Goal: Participate in discussion: Engage in conversation with other users on a specific topic

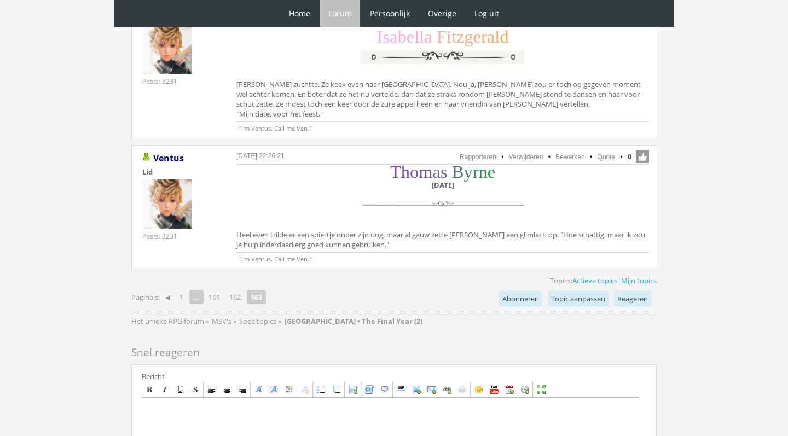
scroll to position [3116, 0]
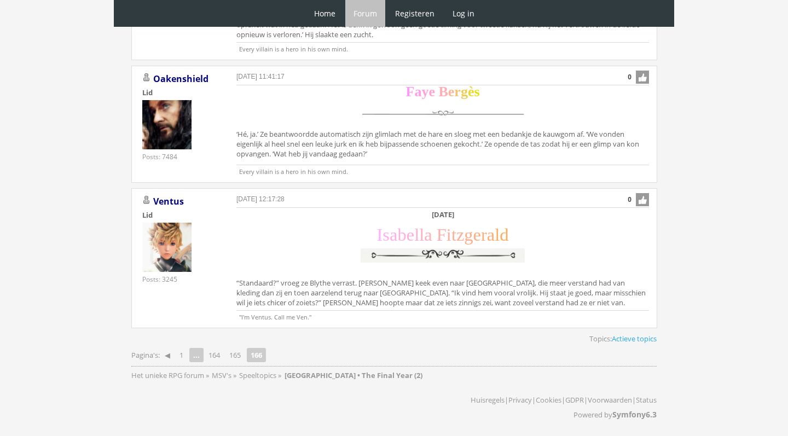
scroll to position [712, 0]
click at [238, 354] on link "165" at bounding box center [235, 355] width 20 height 15
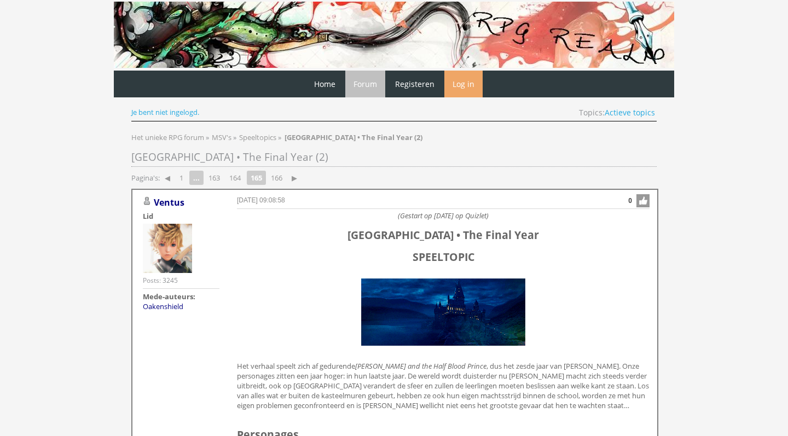
click at [468, 85] on link "Log in" at bounding box center [464, 84] width 38 height 27
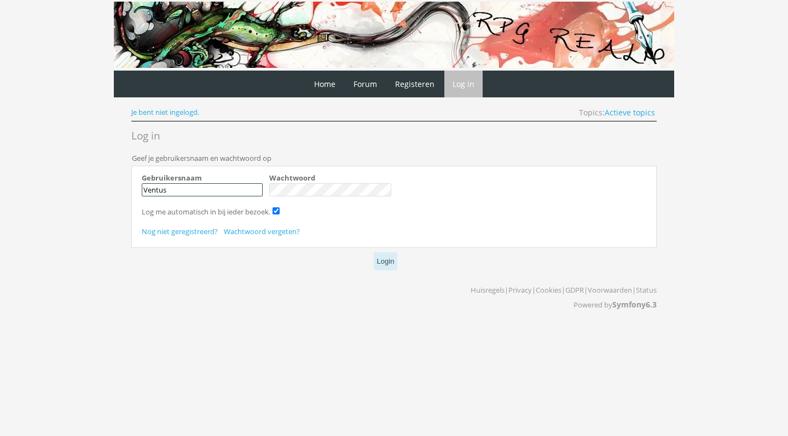
type input "Ventus"
click at [385, 260] on button "Login" at bounding box center [386, 261] width 24 height 18
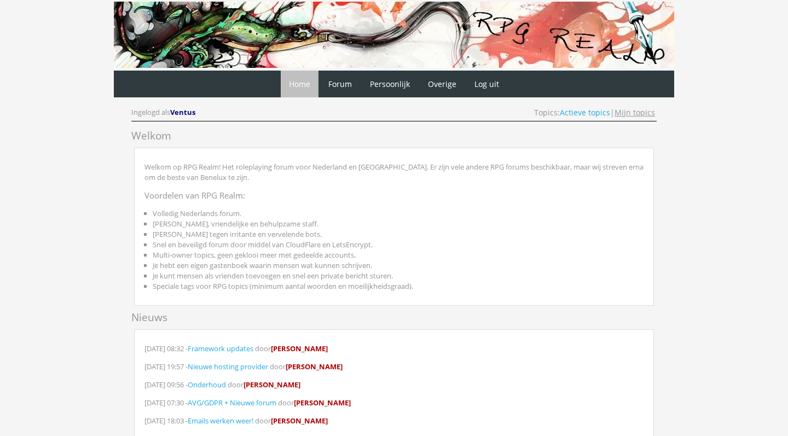
click at [629, 115] on link "Mijn topics" at bounding box center [635, 112] width 41 height 10
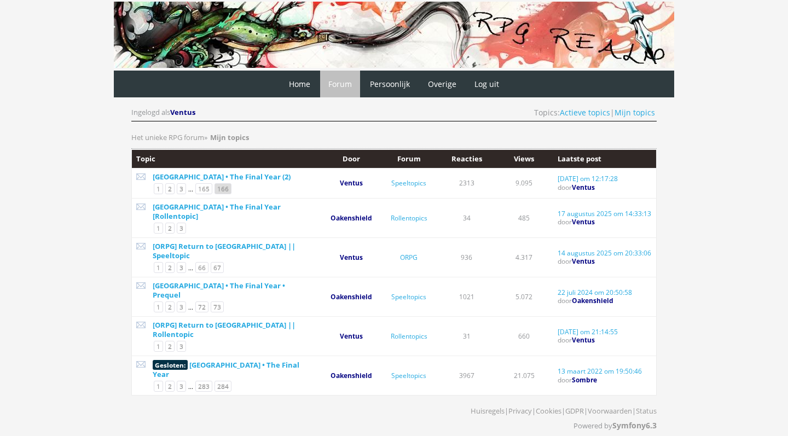
click at [228, 192] on link "166" at bounding box center [223, 188] width 17 height 11
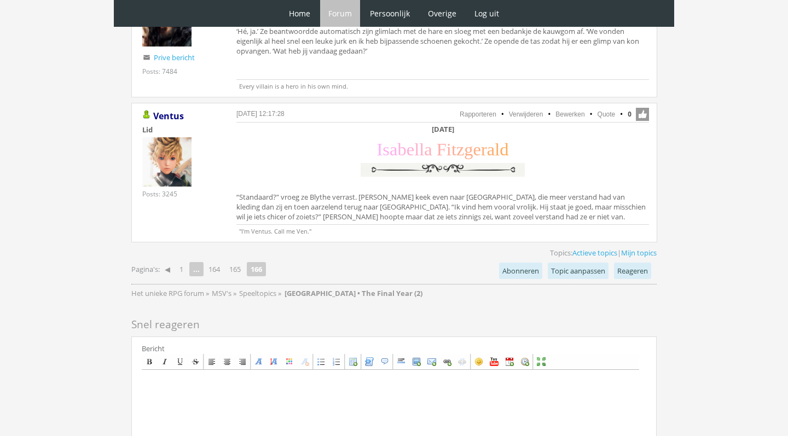
scroll to position [809, 0]
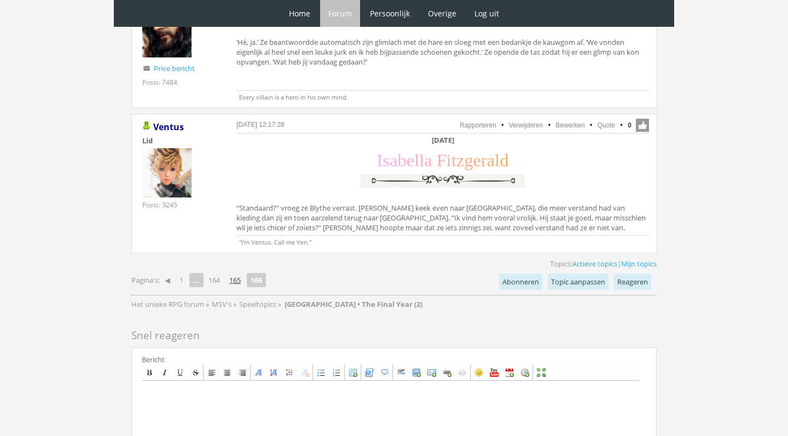
click at [240, 284] on link "165" at bounding box center [235, 280] width 20 height 15
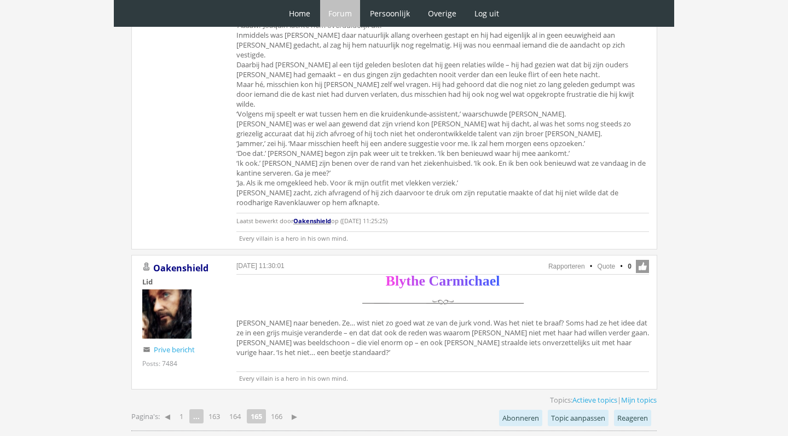
scroll to position [3089, 0]
click at [279, 409] on link "166" at bounding box center [277, 416] width 20 height 15
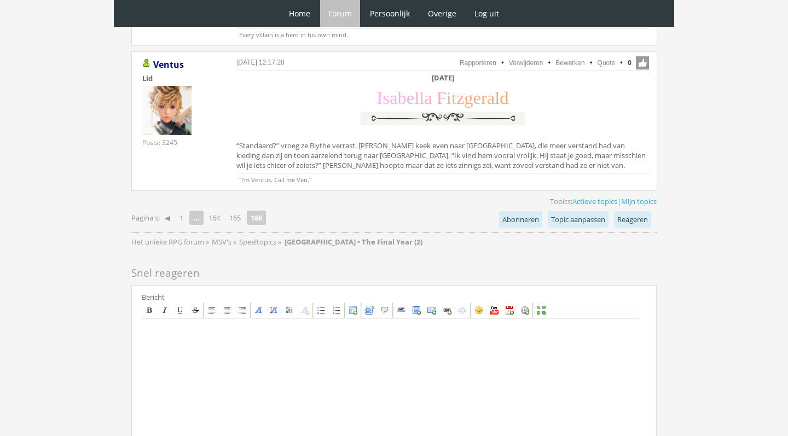
scroll to position [854, 0]
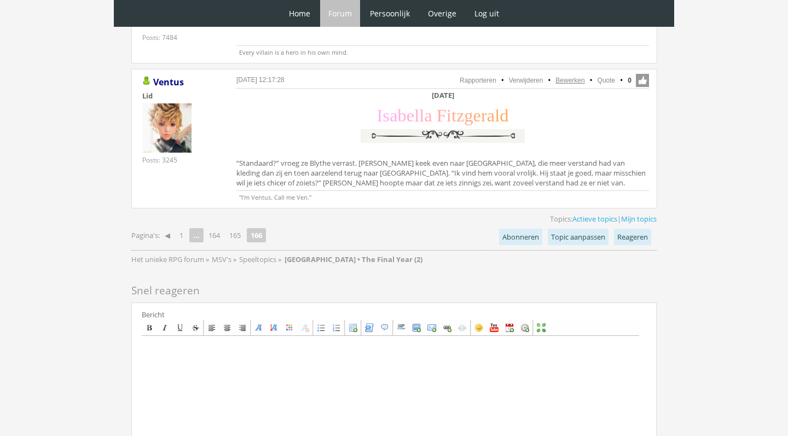
click at [572, 81] on link "Bewerken" at bounding box center [570, 81] width 29 height 8
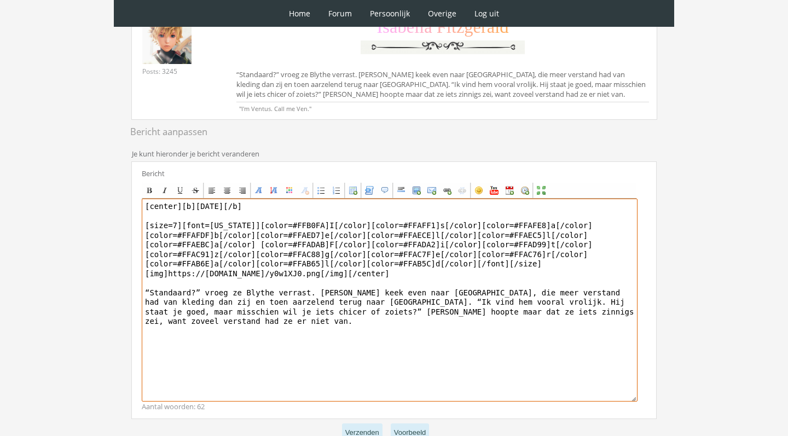
scroll to position [186, 0]
drag, startPoint x: 275, startPoint y: 310, endPoint x: 148, endPoint y: 309, distance: 127.0
click at [148, 309] on textarea "[center][b]Zaterdag 11 december[/b] [size=7][font=Georgia][color=#FFB0FA]I[/col…" at bounding box center [390, 300] width 496 height 203
drag, startPoint x: 185, startPoint y: 327, endPoint x: 325, endPoint y: 351, distance: 141.7
click at [325, 351] on textarea "[center][b]Zaterdag 11 december[/b] [size=7][font=Georgia][color=#FFB0FA]I[/col…" at bounding box center [390, 300] width 496 height 203
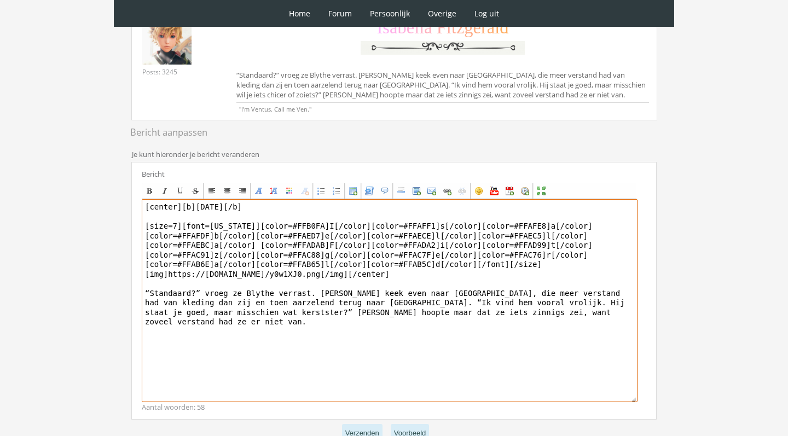
click at [198, 307] on textarea "[center][b]Zaterdag 11 december[/b] [size=7][font=Georgia][color=#FFB0FA]I[/col…" at bounding box center [390, 300] width 496 height 203
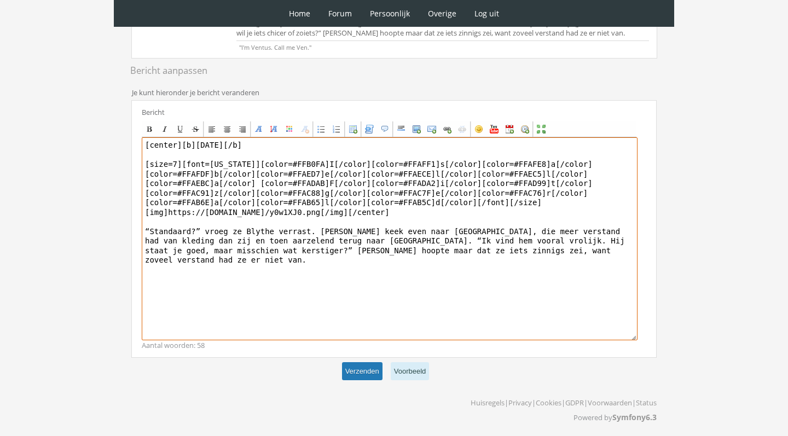
scroll to position [247, 0]
type textarea "[center][b]Zaterdag 11 december[/b] [size=7][font=Georgia][color=#FFB0FA]I[/col…"
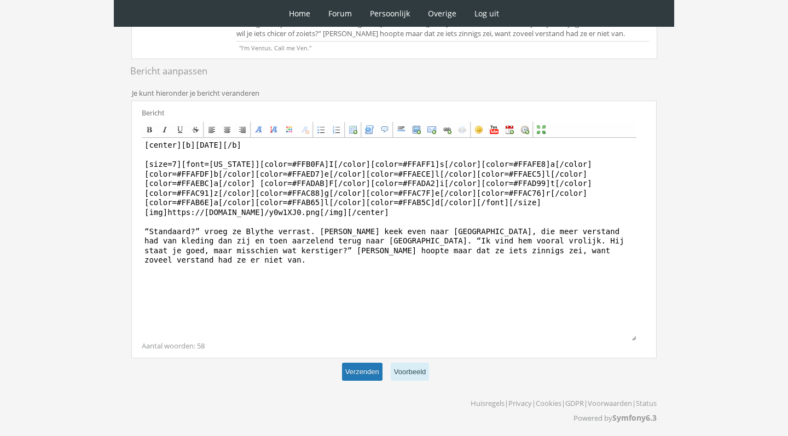
click at [365, 371] on button "Verzenden" at bounding box center [362, 372] width 41 height 18
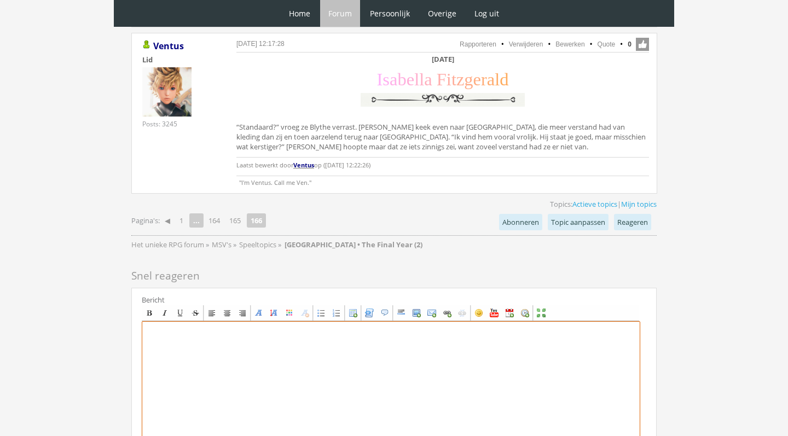
scroll to position [912, 0]
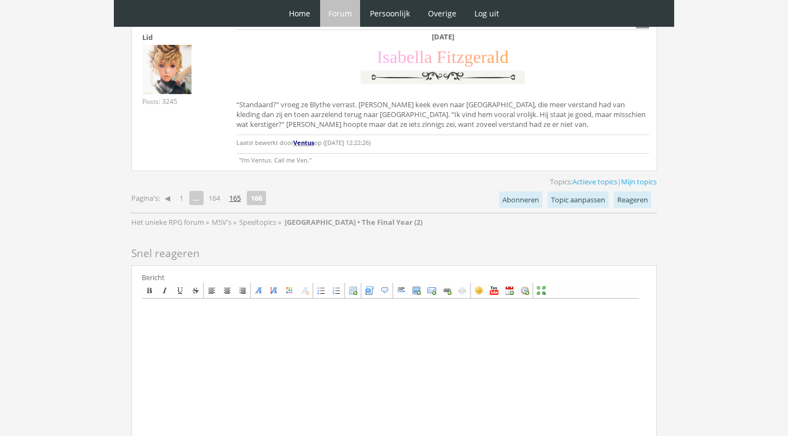
click at [242, 197] on link "165" at bounding box center [235, 198] width 20 height 15
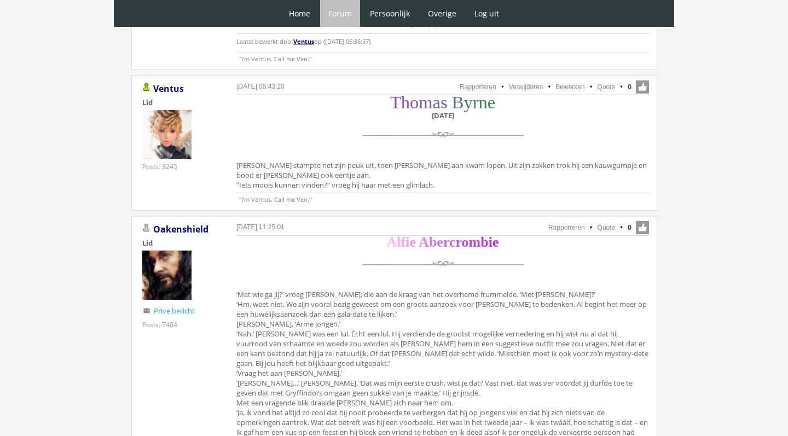
scroll to position [2649, 0]
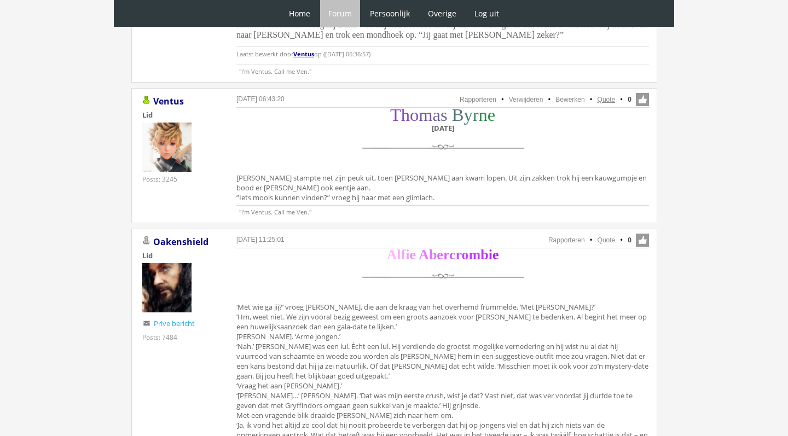
click at [612, 96] on link "Quote" at bounding box center [607, 100] width 18 height 8
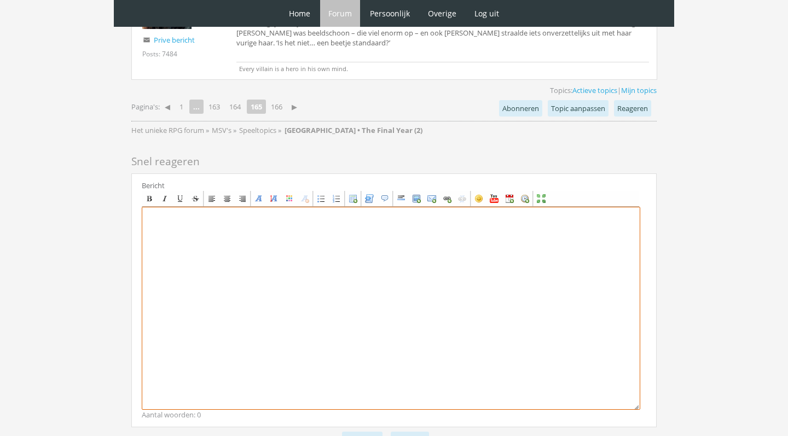
scroll to position [3398, 0]
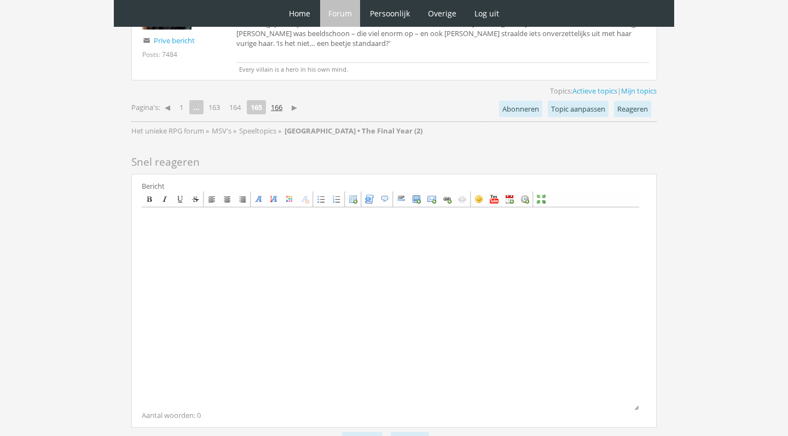
click at [286, 100] on link "166" at bounding box center [277, 107] width 20 height 15
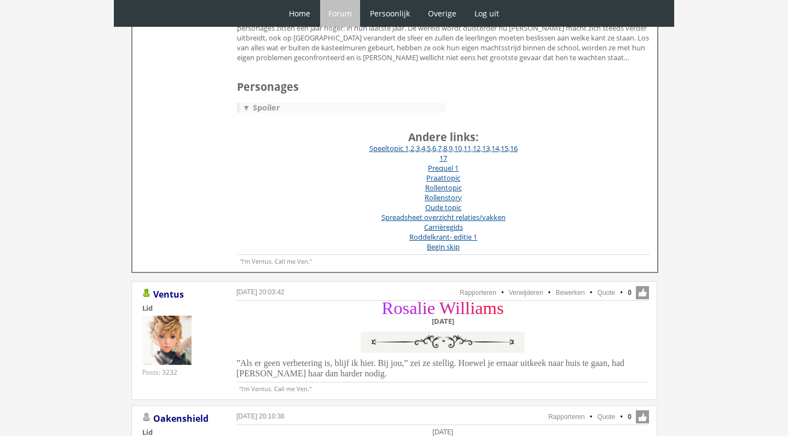
scroll to position [380, 0]
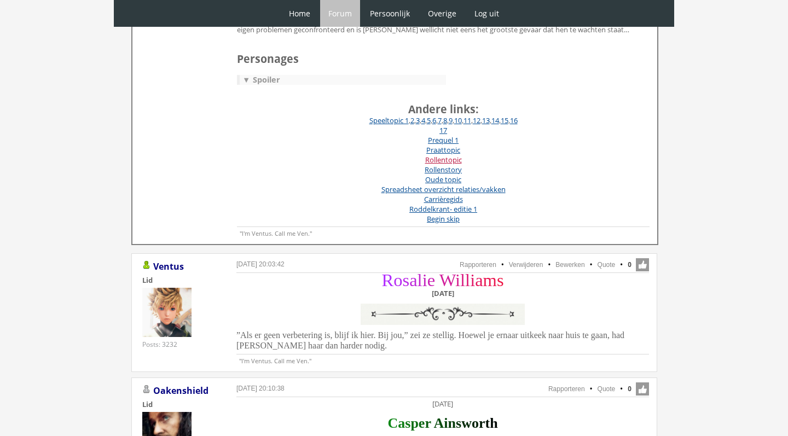
click at [456, 157] on link "Rollentopic" at bounding box center [443, 160] width 37 height 10
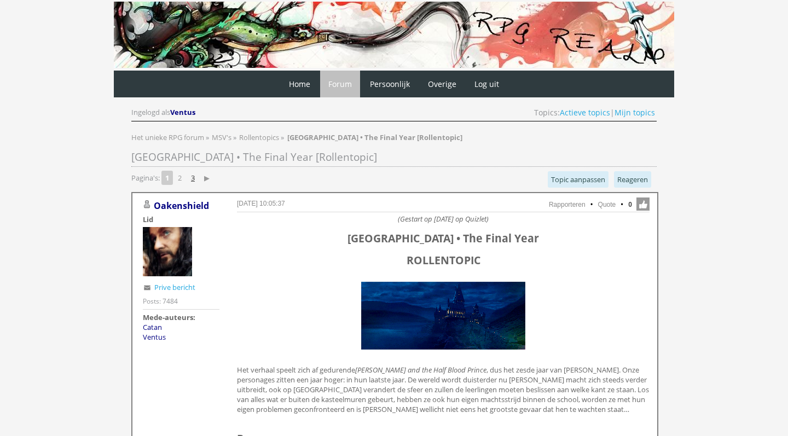
click at [193, 176] on link "3" at bounding box center [193, 177] width 13 height 15
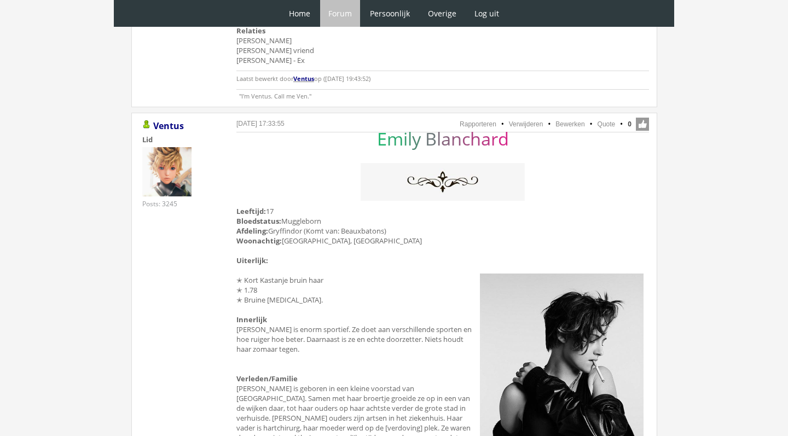
scroll to position [1740, 0]
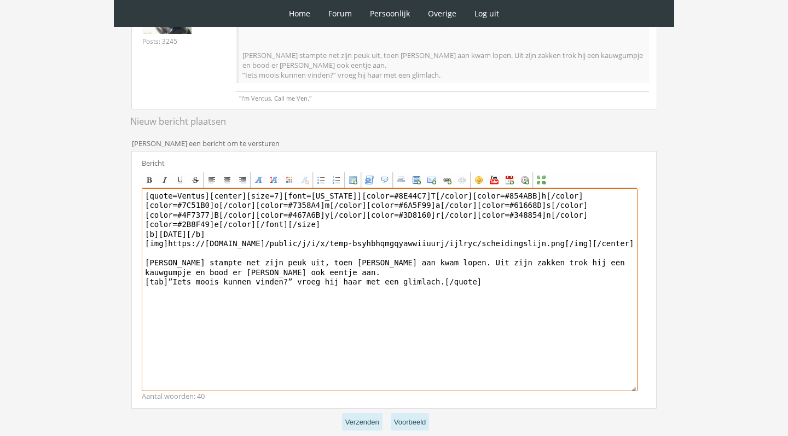
scroll to position [234, 0]
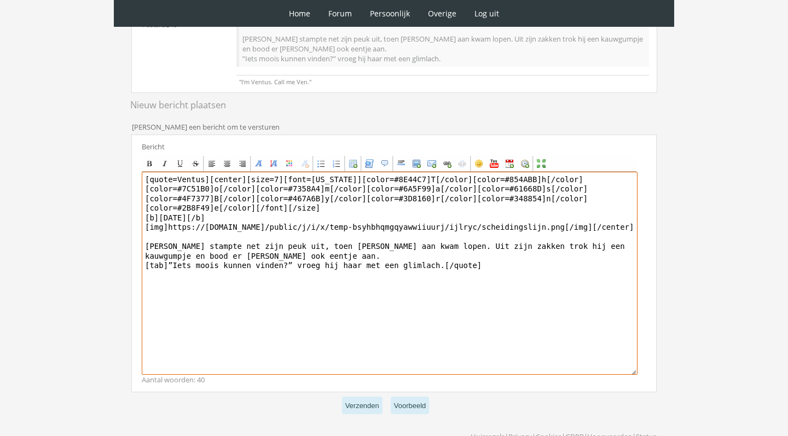
drag, startPoint x: 211, startPoint y: 178, endPoint x: 323, endPoint y: 241, distance: 128.7
click at [323, 241] on textarea "[quote=Ventus][center][size=7][font=Georgia][color=#8E44C7]T[/color][color=#854…" at bounding box center [390, 273] width 496 height 203
click at [324, 241] on textarea "[quote=Ventus][center][size=7][font=Georgia][color=#8E44C7]T[/color][color=#854…" at bounding box center [390, 273] width 496 height 203
drag, startPoint x: 633, startPoint y: 228, endPoint x: 211, endPoint y: 178, distance: 425.0
click at [211, 178] on textarea "[quote=Ventus][center][size=7][font=Georgia][color=#8E44C7]T[/color][color=#854…" at bounding box center [390, 273] width 496 height 203
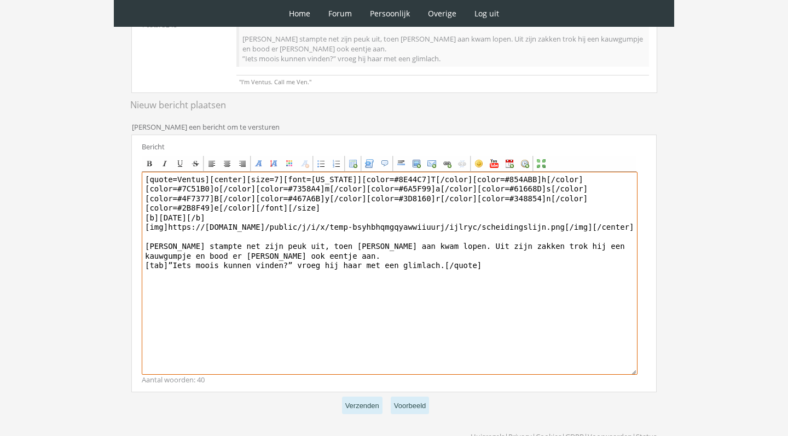
drag, startPoint x: 211, startPoint y: 178, endPoint x: 111, endPoint y: 57, distance: 157.1
click at [114, 62] on div "0 Home Forum Forum index Actieve topics Mijn topics Persoonlijk Profiel Prive b…" at bounding box center [394, 119] width 788 height 707
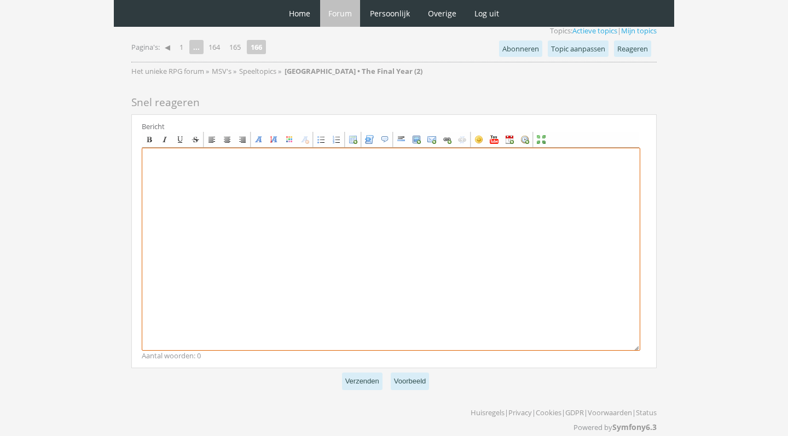
scroll to position [1073, 0]
click at [333, 255] on textarea at bounding box center [391, 249] width 499 height 203
paste textarea "[center][size=7][font=[US_STATE]][color=#8E44C7]T[/color][color=#854ABB]h[/colo…"
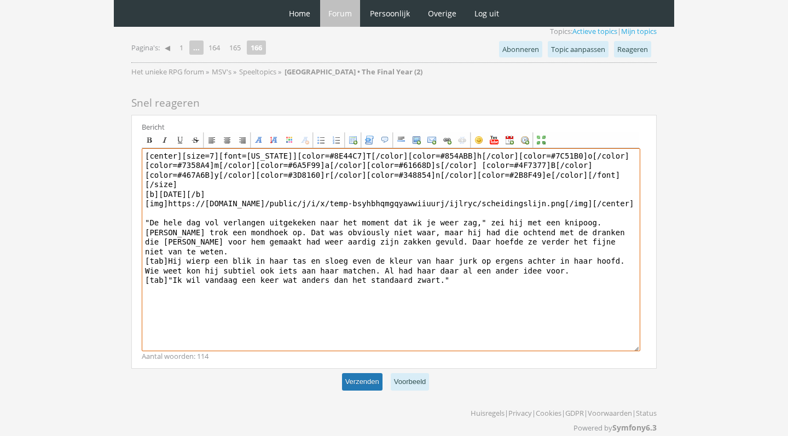
type textarea "[center][size=7][font=[US_STATE]][color=#8E44C7]T[/color][color=#854ABB]h[/colo…"
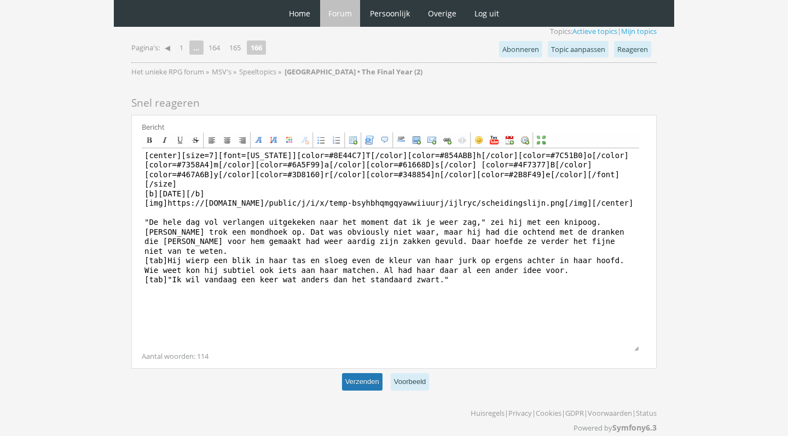
click at [352, 373] on button "Verzenden" at bounding box center [362, 382] width 41 height 18
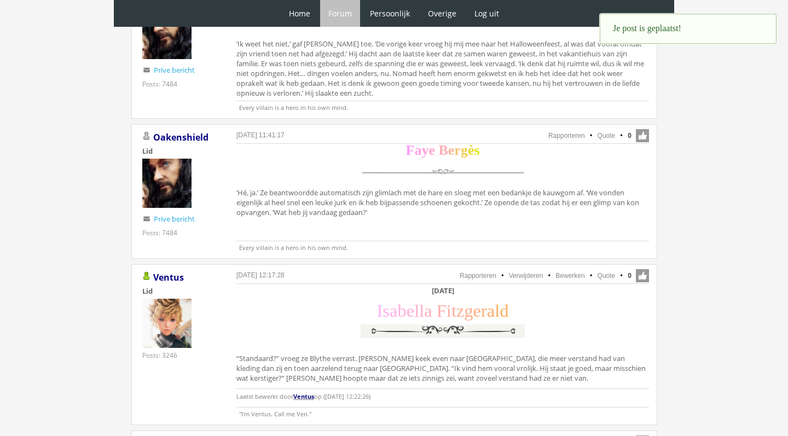
scroll to position [657, 0]
